Goal: Information Seeking & Learning: Learn about a topic

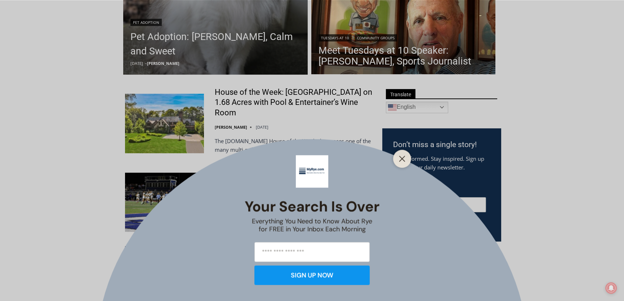
scroll to position [221, 0]
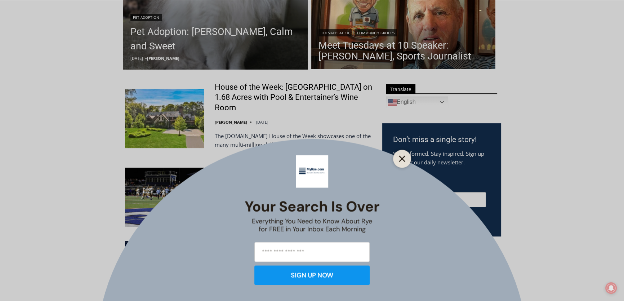
click at [405, 158] on button "Close" at bounding box center [402, 158] width 10 height 10
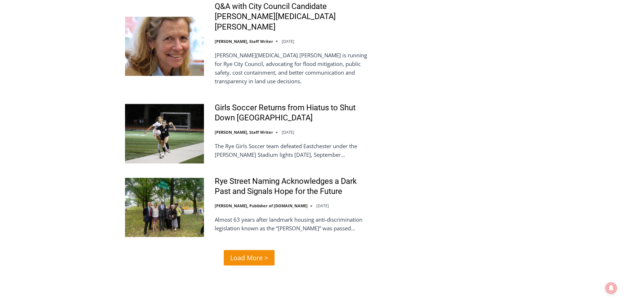
scroll to position [1456, 0]
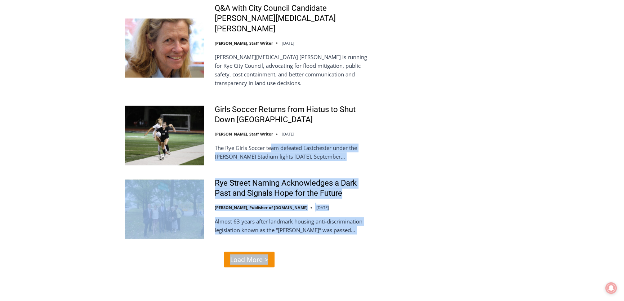
drag, startPoint x: 279, startPoint y: 110, endPoint x: 364, endPoint y: 204, distance: 126.9
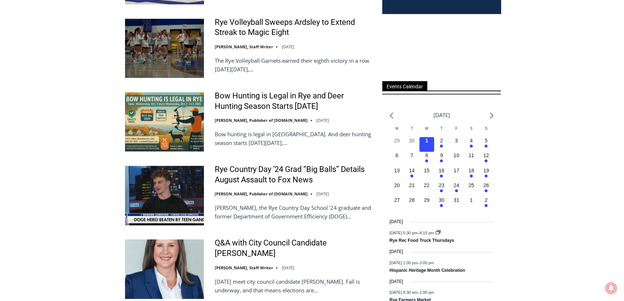
scroll to position [442, 0]
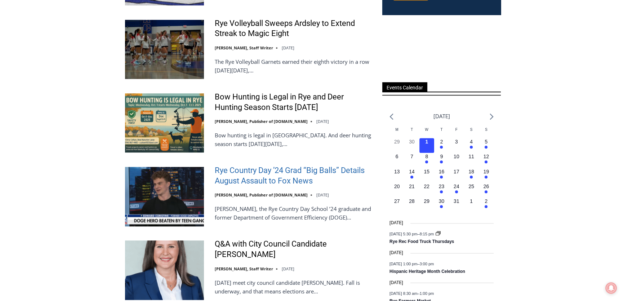
click at [321, 176] on link "Rye Country Day ’24 Grad “Big Balls” Details August Assault to Fox News" at bounding box center [294, 175] width 158 height 21
